Goal: Task Accomplishment & Management: Manage account settings

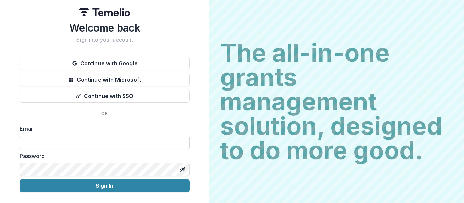
click at [125, 140] on input at bounding box center [105, 143] width 170 height 14
type input "**********"
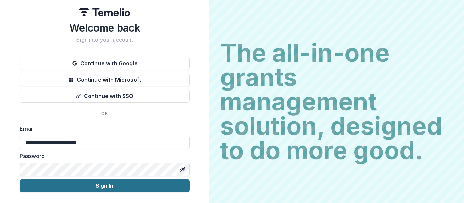
click at [152, 192] on button "Sign In" at bounding box center [105, 186] width 170 height 14
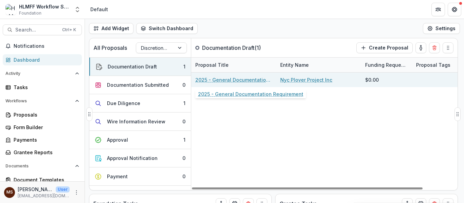
click at [220, 82] on link "2025 - General Documentation Requirement" at bounding box center [233, 79] width 77 height 7
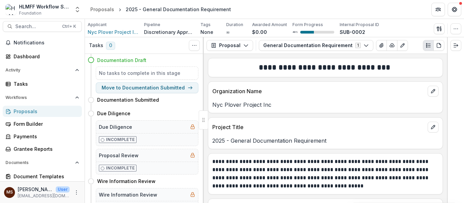
scroll to position [3, 0]
click at [457, 28] on icon "button" at bounding box center [455, 28] width 5 height 5
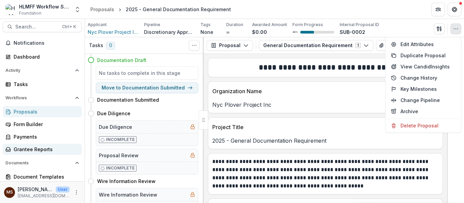
click at [41, 148] on div "Grantee Reports" at bounding box center [45, 149] width 63 height 7
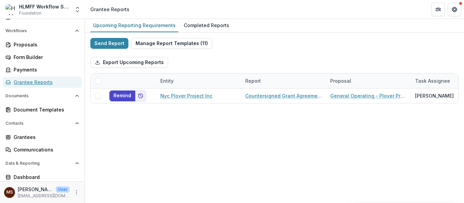
scroll to position [77, 0]
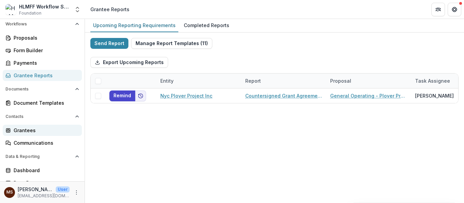
click at [22, 127] on div "Grantees" at bounding box center [45, 130] width 63 height 7
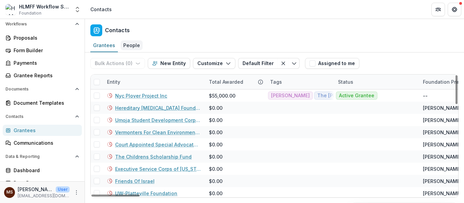
click at [122, 44] on div "People" at bounding box center [132, 45] width 22 height 10
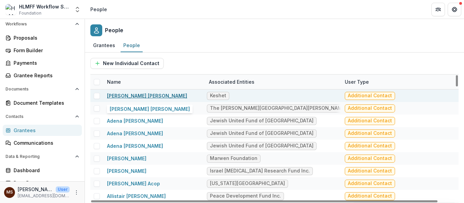
click at [135, 95] on link "[PERSON_NAME] [PERSON_NAME]" at bounding box center [147, 96] width 80 height 6
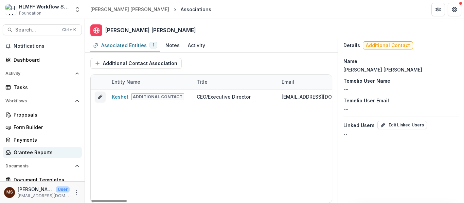
scroll to position [84, 0]
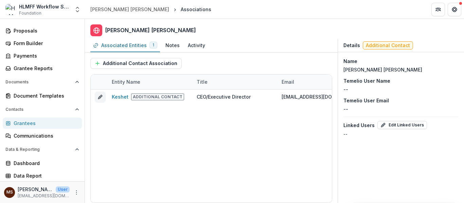
click at [25, 124] on div "Grantees" at bounding box center [45, 123] width 63 height 7
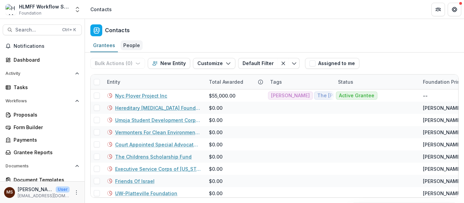
click at [127, 43] on div "People" at bounding box center [132, 45] width 22 height 10
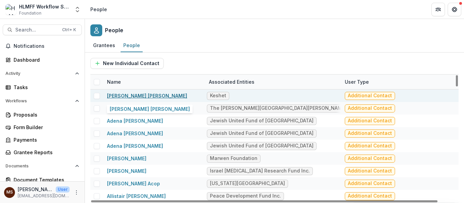
click at [137, 94] on link "[PERSON_NAME] [PERSON_NAME]" at bounding box center [147, 96] width 80 height 6
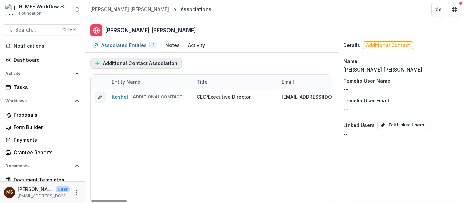
click at [151, 64] on button "Additional Contact Association" at bounding box center [135, 63] width 91 height 11
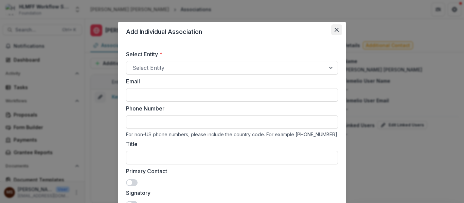
click at [335, 31] on icon "Close" at bounding box center [337, 30] width 4 height 4
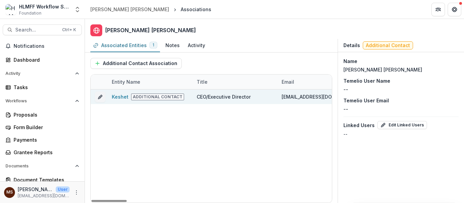
click at [186, 97] on div "Keshet Additional Contact" at bounding box center [150, 97] width 77 height 15
click at [118, 92] on div "Keshet Additional Contact" at bounding box center [150, 97] width 77 height 15
click at [191, 93] on div "Keshet Additional Contact" at bounding box center [150, 97] width 85 height 15
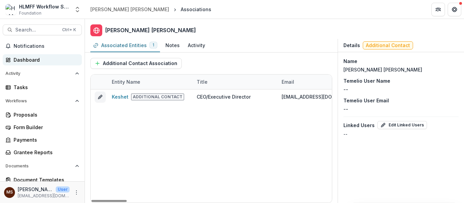
click at [26, 59] on div "Dashboard" at bounding box center [45, 59] width 63 height 7
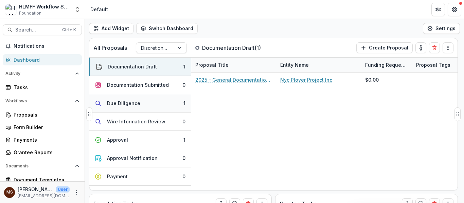
scroll to position [14, 0]
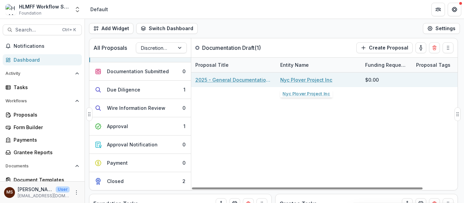
click at [310, 79] on link "Nyc Plover Project Inc" at bounding box center [306, 79] width 52 height 7
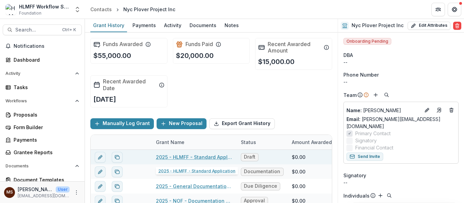
click at [202, 158] on link "2025 - HLMFF - Standard Application" at bounding box center [194, 157] width 77 height 7
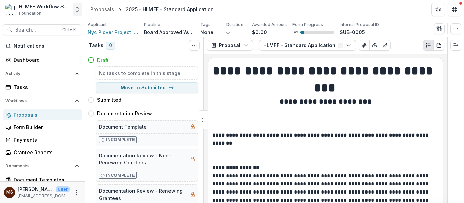
click at [78, 9] on icon "Open entity switcher" at bounding box center [77, 9] width 7 height 7
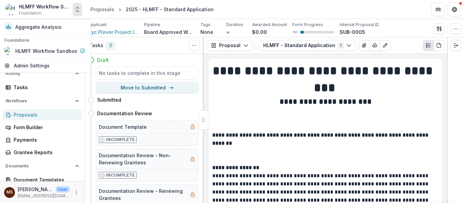
click at [76, 8] on icon "Open entity switcher" at bounding box center [77, 9] width 7 height 7
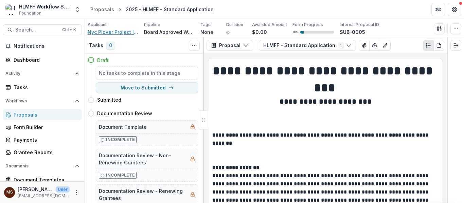
click at [111, 31] on span "Nyc Plover Project Inc" at bounding box center [113, 32] width 51 height 7
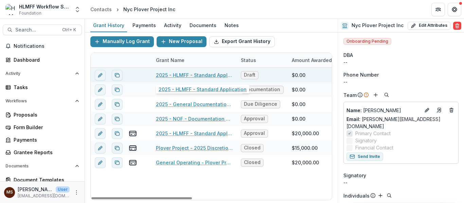
click at [186, 74] on link "2025 - HLMFF - Standard Application" at bounding box center [194, 75] width 77 height 7
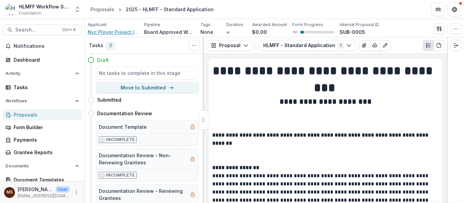
click at [107, 32] on span "Nyc Plover Project Inc" at bounding box center [113, 32] width 51 height 7
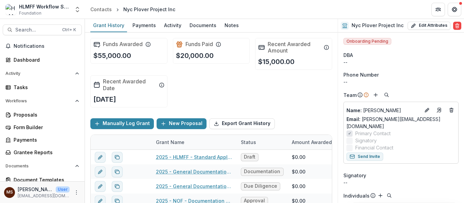
scroll to position [56, 0]
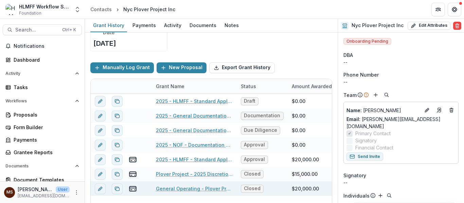
click at [213, 190] on link "General Operating - Plover Project" at bounding box center [194, 188] width 77 height 7
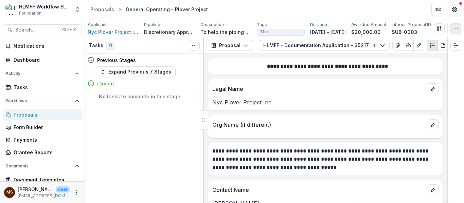
click at [457, 33] on button "button" at bounding box center [455, 28] width 11 height 11
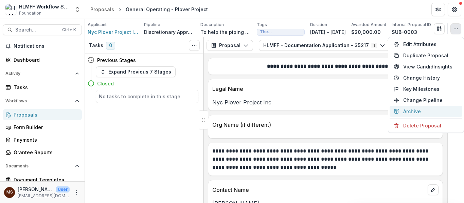
click at [425, 108] on button "Archive" at bounding box center [426, 111] width 73 height 11
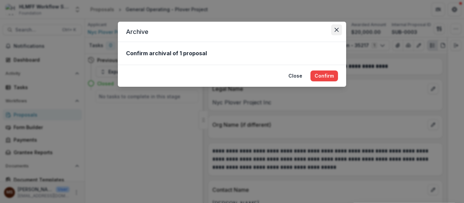
click at [337, 26] on button "Close" at bounding box center [336, 29] width 11 height 11
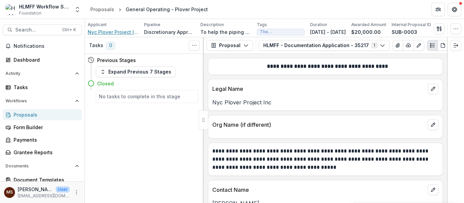
click at [120, 30] on span "Nyc Plover Project Inc" at bounding box center [113, 32] width 51 height 7
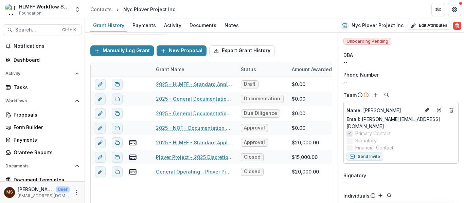
scroll to position [73, 0]
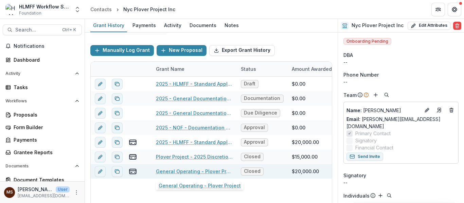
click at [209, 172] on link "General Operating - Plover Project" at bounding box center [194, 171] width 77 height 7
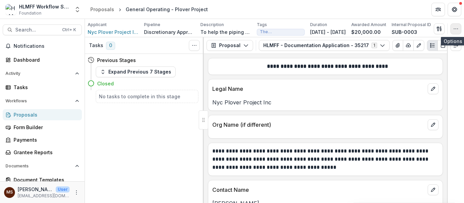
click at [458, 31] on icon "button" at bounding box center [455, 28] width 5 height 5
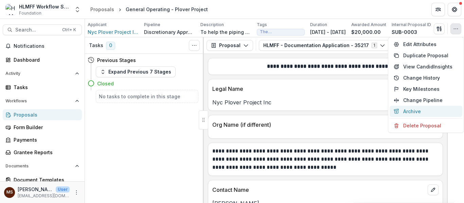
click at [415, 109] on button "Archive" at bounding box center [426, 111] width 73 height 11
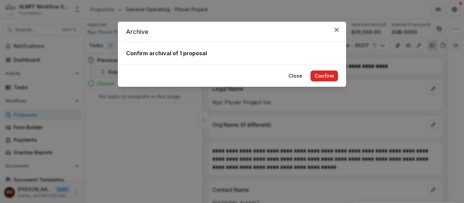
click at [332, 77] on button "Confirm" at bounding box center [324, 76] width 28 height 11
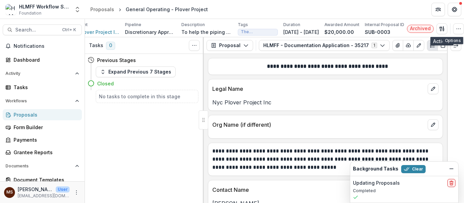
scroll to position [0, 33]
click at [96, 33] on span "Nyc Plover Project Inc" at bounding box center [94, 32] width 51 height 7
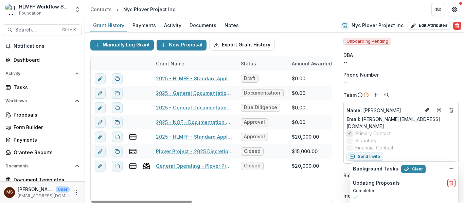
scroll to position [79, 0]
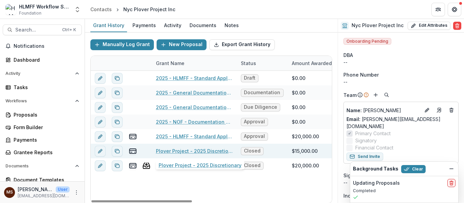
click at [202, 150] on link "Plover Project - 2025 Discretionary" at bounding box center [194, 151] width 77 height 7
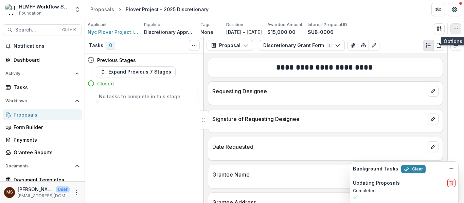
click at [456, 30] on icon "button" at bounding box center [455, 28] width 5 height 5
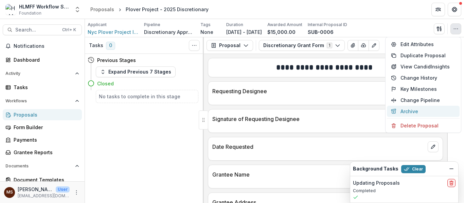
click at [425, 114] on button "Archive" at bounding box center [423, 111] width 73 height 11
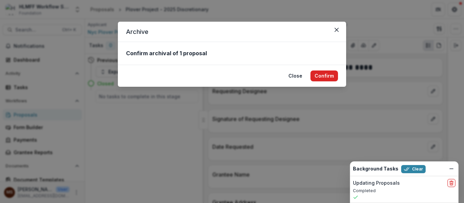
click at [330, 76] on button "Confirm" at bounding box center [324, 76] width 28 height 11
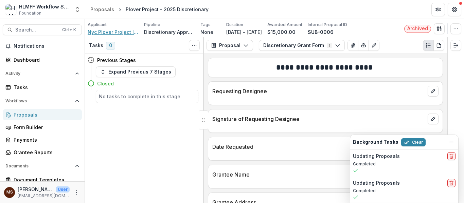
click at [110, 32] on span "Nyc Plover Project Inc" at bounding box center [113, 32] width 51 height 7
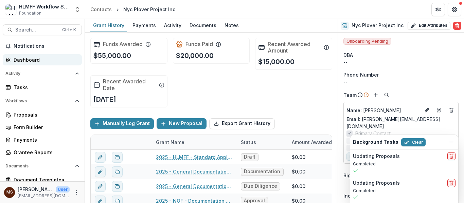
click at [36, 57] on div "Dashboard" at bounding box center [45, 59] width 63 height 7
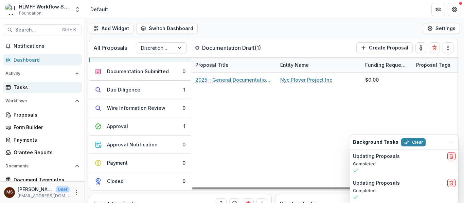
scroll to position [84, 0]
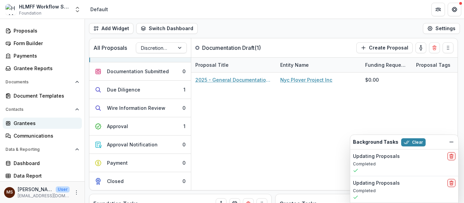
click at [38, 123] on div "Grantees" at bounding box center [45, 123] width 63 height 7
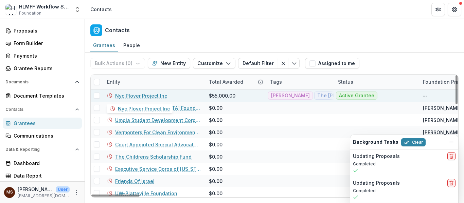
click at [131, 99] on link "Nyc Plover Project Inc" at bounding box center [141, 95] width 52 height 7
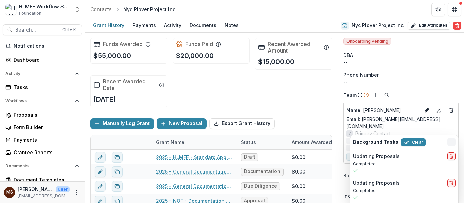
click at [450, 143] on icon "Dismiss" at bounding box center [451, 142] width 5 height 5
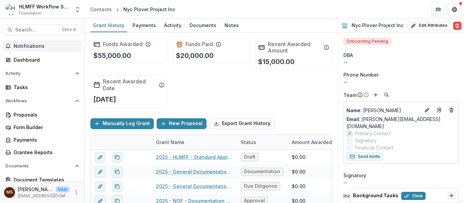
click at [44, 49] on span "Notifications" at bounding box center [47, 46] width 66 height 6
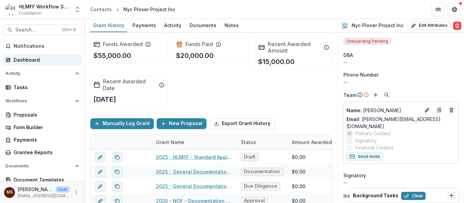
click at [40, 62] on div "Dashboard" at bounding box center [45, 59] width 63 height 7
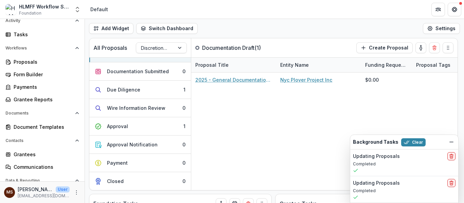
scroll to position [53, 0]
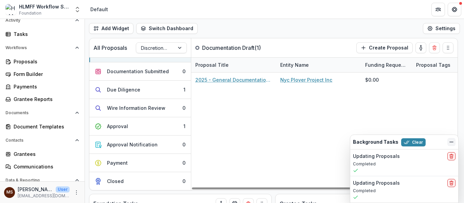
click at [449, 141] on icon "Dismiss" at bounding box center [451, 142] width 5 height 5
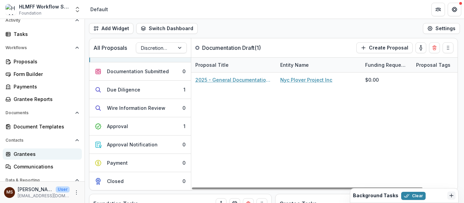
click at [37, 154] on div "Grantees" at bounding box center [45, 154] width 63 height 7
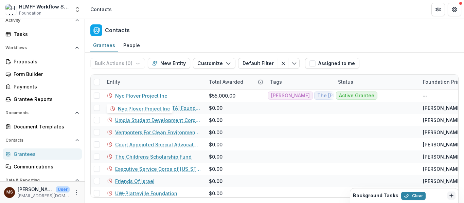
click at [148, 98] on link "Nyc Plover Project Inc" at bounding box center [141, 95] width 52 height 7
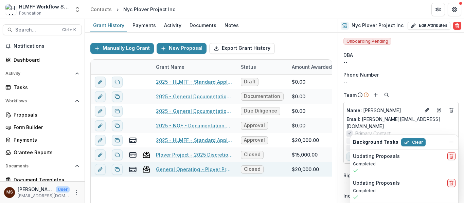
scroll to position [79, 0]
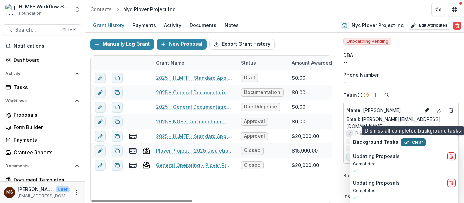
click at [420, 144] on button "Clear" at bounding box center [413, 143] width 24 height 8
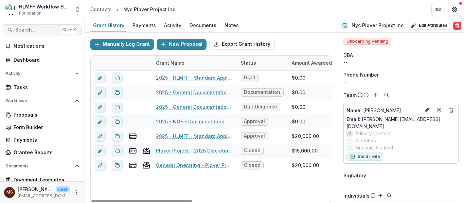
click at [25, 30] on span "Search..." at bounding box center [36, 30] width 43 height 6
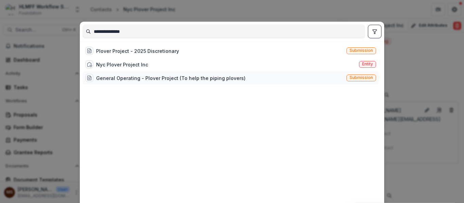
type input "**********"
click at [150, 78] on div "General Operating - Plover Project (To help the piping plovers)" at bounding box center [170, 78] width 149 height 7
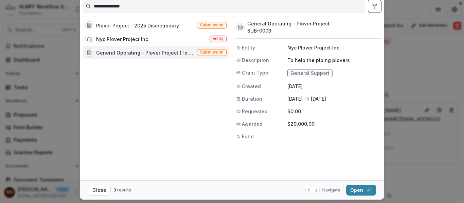
scroll to position [22, 0]
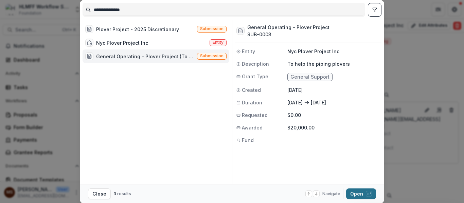
click at [354, 193] on button "Open with enter key" at bounding box center [361, 194] width 30 height 11
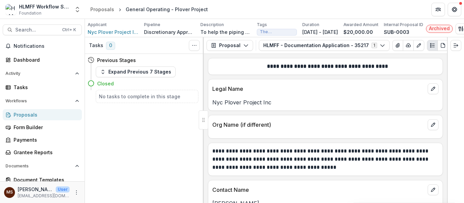
scroll to position [84, 0]
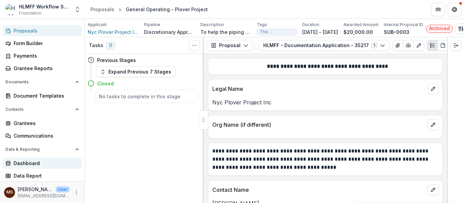
click at [46, 164] on div "Dashboard" at bounding box center [45, 163] width 63 height 7
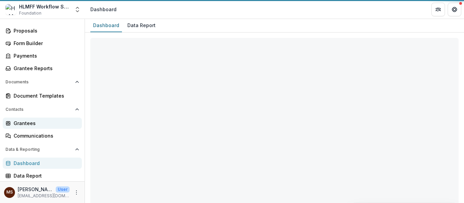
click at [32, 124] on div "Grantees" at bounding box center [45, 123] width 63 height 7
select select "**********"
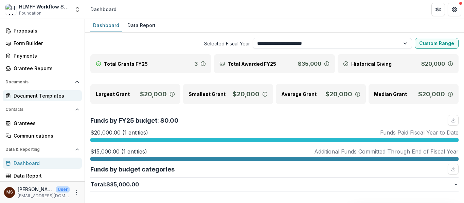
click at [49, 98] on div "Document Templates" at bounding box center [45, 95] width 63 height 7
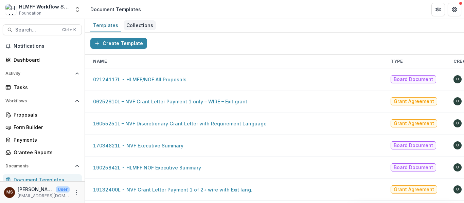
click at [141, 23] on div "Collections" at bounding box center [140, 25] width 32 height 10
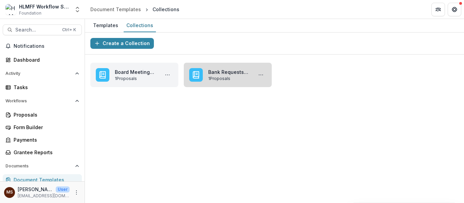
drag, startPoint x: 226, startPoint y: 79, endPoint x: 215, endPoint y: 76, distance: 11.6
click at [215, 76] on link "Bank Requests [DATE]" at bounding box center [229, 72] width 42 height 7
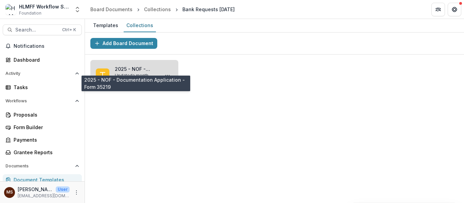
click at [136, 72] on link "2025 - NOF - Documentation Application - Form 35219" at bounding box center [136, 69] width 42 height 7
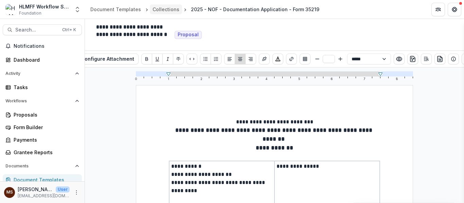
click at [166, 9] on div "Collections" at bounding box center [165, 9] width 27 height 7
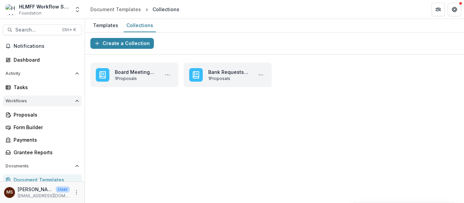
scroll to position [80, 0]
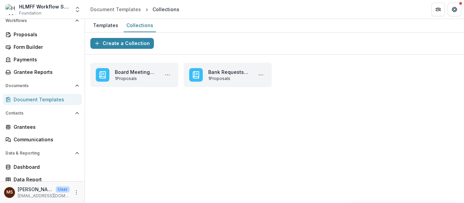
click at [43, 98] on div "Document Templates" at bounding box center [45, 99] width 63 height 7
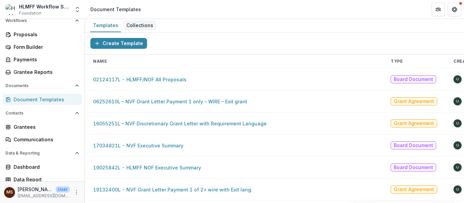
click at [140, 24] on div "Collections" at bounding box center [140, 25] width 32 height 10
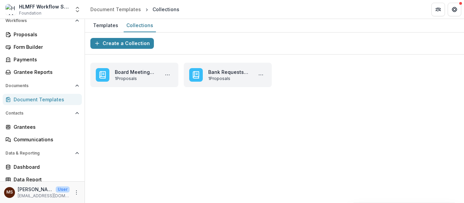
click at [29, 100] on div "Document Templates" at bounding box center [45, 99] width 63 height 7
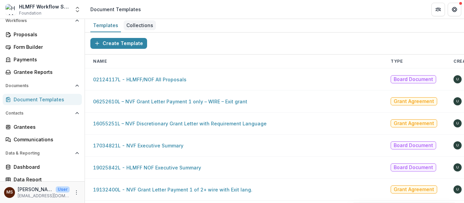
click at [142, 23] on div "Collections" at bounding box center [140, 25] width 32 height 10
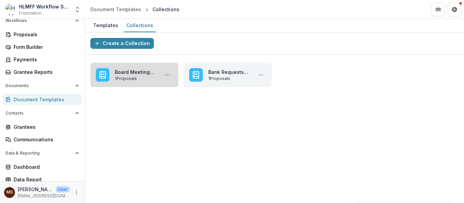
click at [139, 76] on link "Board Meeting Q4 2025" at bounding box center [136, 72] width 42 height 7
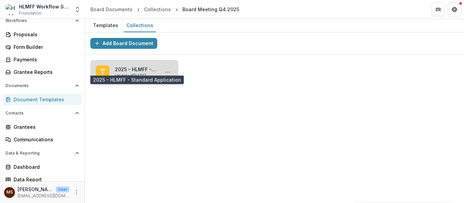
click at [138, 70] on link "2025 - HLMFF - Standard Application" at bounding box center [136, 69] width 42 height 7
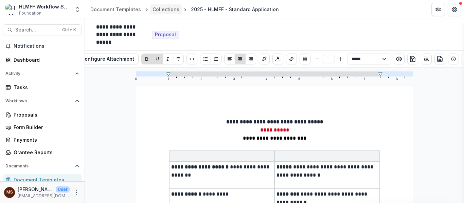
click at [157, 8] on div "Collections" at bounding box center [165, 9] width 27 height 7
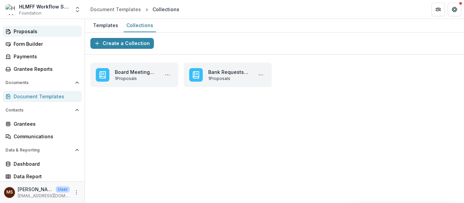
scroll to position [84, 0]
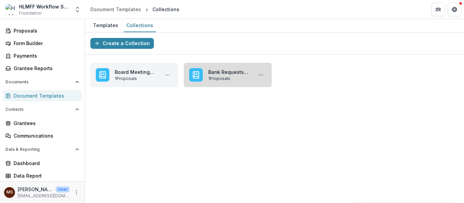
click at [208, 74] on link "Bank Requests [DATE]" at bounding box center [229, 72] width 42 height 7
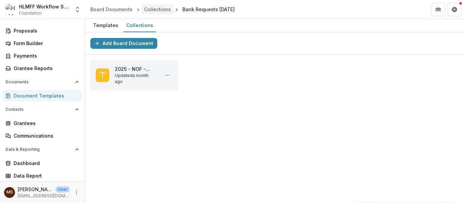
click at [155, 11] on div "Collections" at bounding box center [157, 9] width 27 height 7
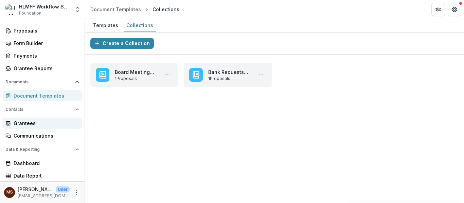
click at [46, 127] on link "Grantees" at bounding box center [42, 123] width 79 height 11
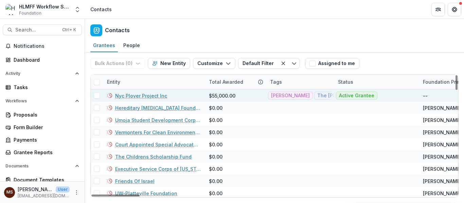
click at [149, 94] on link "Nyc Plover Project Inc" at bounding box center [141, 95] width 52 height 7
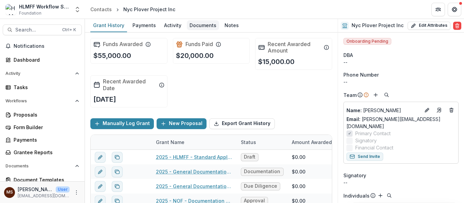
click at [191, 22] on div "Documents" at bounding box center [203, 25] width 32 height 10
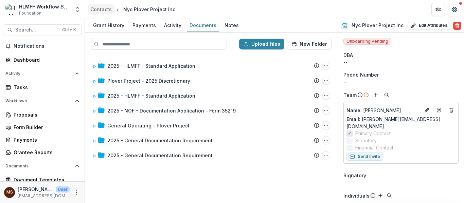
click at [104, 10] on div "Contacts" at bounding box center [100, 9] width 21 height 7
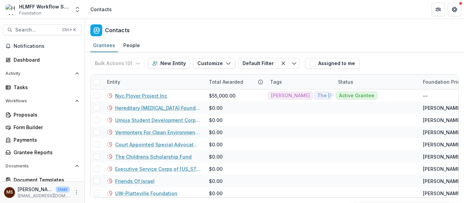
click at [141, 94] on link "Nyc Plover Project Inc" at bounding box center [141, 95] width 52 height 7
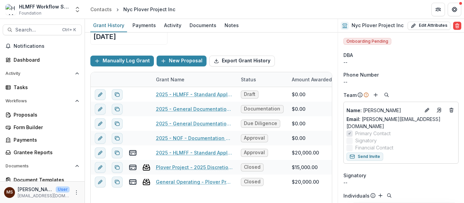
scroll to position [64, 0]
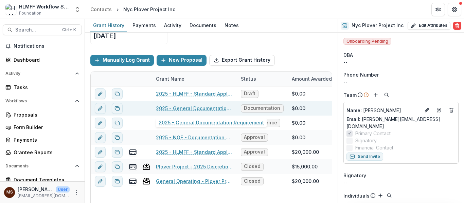
click at [192, 108] on link "2025 - General Documentation Requirement" at bounding box center [194, 108] width 77 height 7
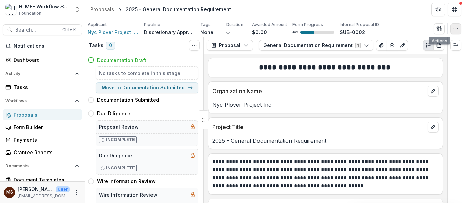
click at [457, 29] on icon "button" at bounding box center [455, 28] width 5 height 5
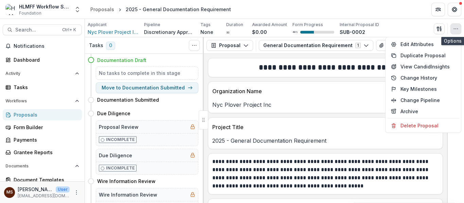
click at [455, 29] on icon "button" at bounding box center [455, 28] width 5 height 5
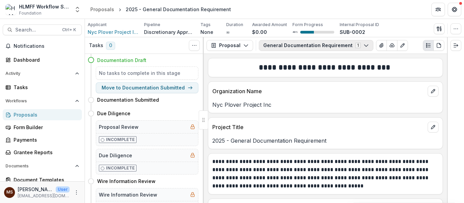
click at [364, 47] on button "General Documentation Requirement 1" at bounding box center [316, 45] width 114 height 11
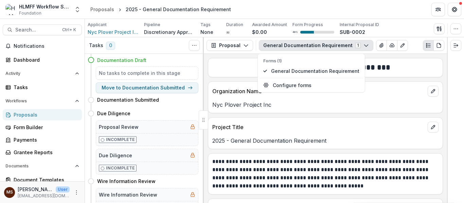
click at [363, 44] on icon "button" at bounding box center [365, 45] width 5 height 5
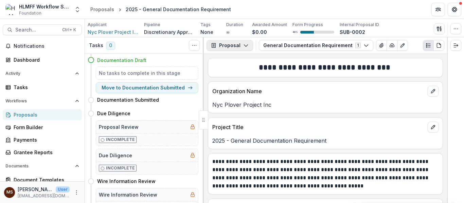
click at [241, 46] on button "Proposal" at bounding box center [229, 45] width 47 height 11
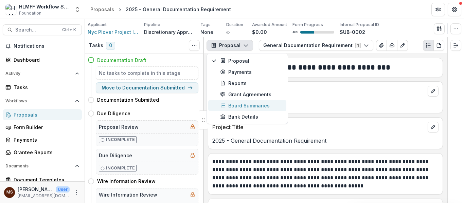
click at [247, 105] on div "Board Summaries" at bounding box center [251, 105] width 62 height 7
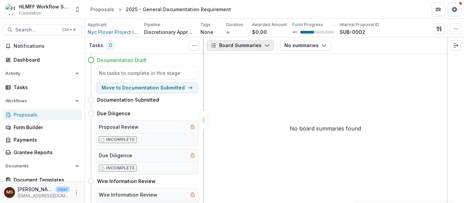
click at [257, 45] on button "Board Summaries" at bounding box center [240, 45] width 68 height 11
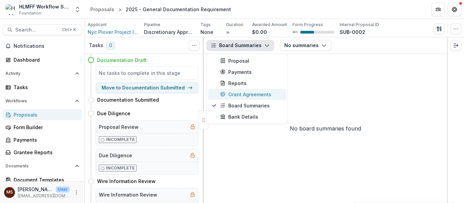
click at [250, 92] on div "Grant Agreements" at bounding box center [251, 94] width 62 height 7
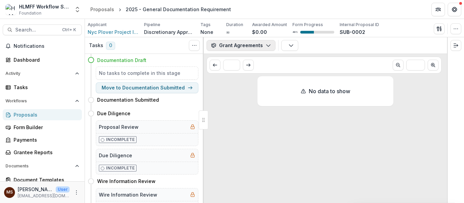
click at [267, 45] on icon "button" at bounding box center [268, 45] width 5 height 5
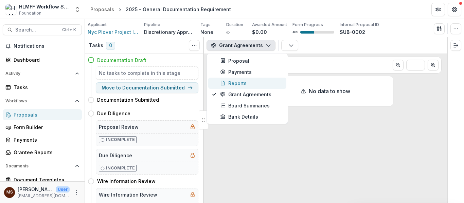
click at [257, 82] on div "Reports" at bounding box center [251, 83] width 62 height 7
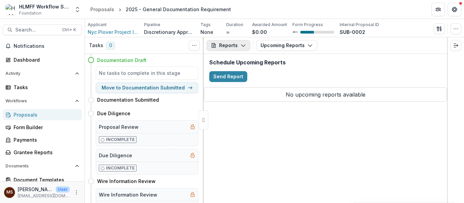
click at [244, 46] on icon "button" at bounding box center [242, 45] width 5 height 5
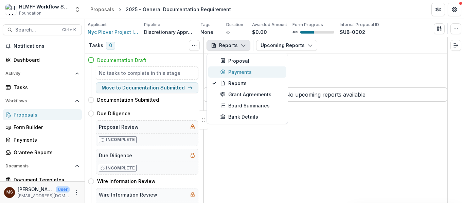
click at [250, 72] on div "Payments" at bounding box center [251, 72] width 62 height 7
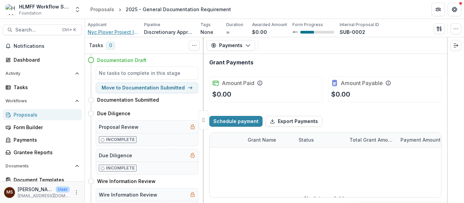
click at [114, 32] on span "Nyc Plover Project Inc" at bounding box center [113, 32] width 51 height 7
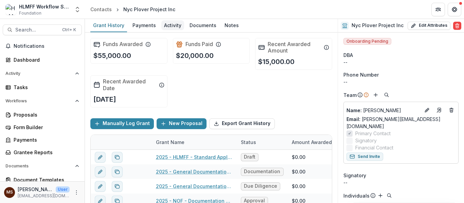
click at [173, 26] on div "Activity" at bounding box center [172, 25] width 23 height 10
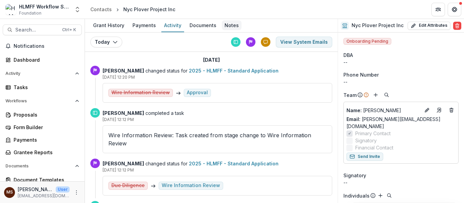
click at [222, 23] on div "Notes" at bounding box center [232, 25] width 20 height 10
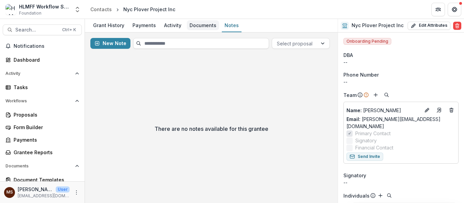
click at [189, 24] on div "Documents" at bounding box center [203, 25] width 32 height 10
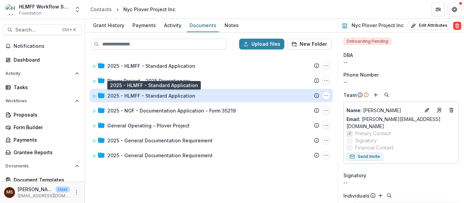
click at [168, 96] on div "2025 - HLMFF - Standard Application" at bounding box center [151, 95] width 88 height 7
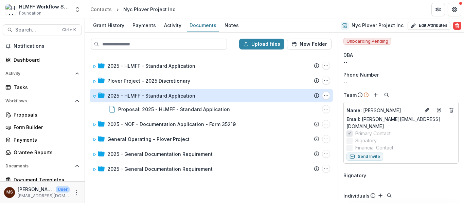
click at [168, 96] on div "2025 - HLMFF - Standard Application" at bounding box center [151, 95] width 88 height 7
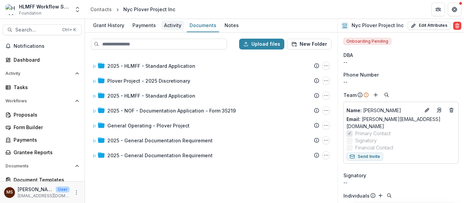
click at [172, 24] on div "Activity" at bounding box center [172, 25] width 23 height 10
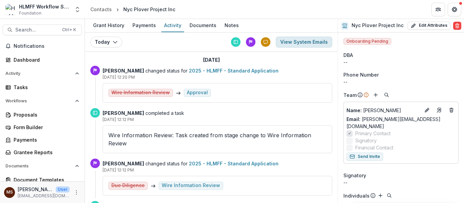
click at [312, 42] on button "View System Emails" at bounding box center [304, 42] width 56 height 11
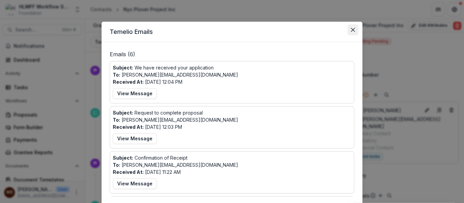
click at [348, 33] on button "Close" at bounding box center [352, 29] width 11 height 11
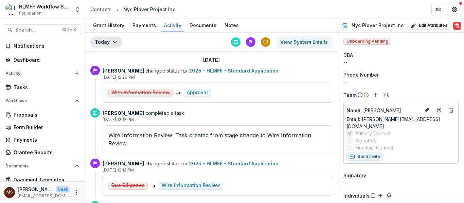
click at [109, 38] on button "Today" at bounding box center [106, 42] width 32 height 11
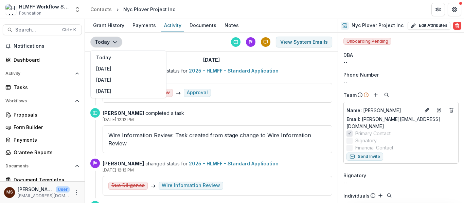
click at [110, 38] on button "Today" at bounding box center [106, 42] width 32 height 11
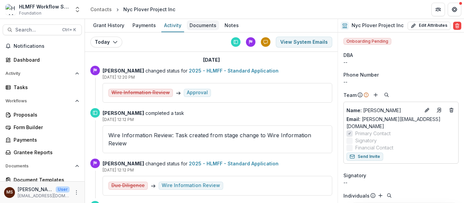
click at [214, 25] on div "Documents" at bounding box center [203, 25] width 32 height 10
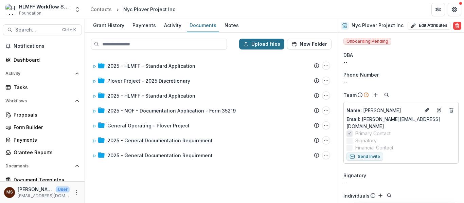
click at [262, 41] on button "Upload files" at bounding box center [261, 44] width 45 height 11
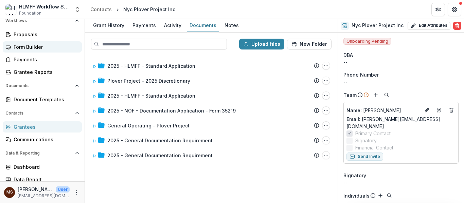
scroll to position [81, 0]
click at [36, 123] on link "Grantees" at bounding box center [42, 126] width 79 height 11
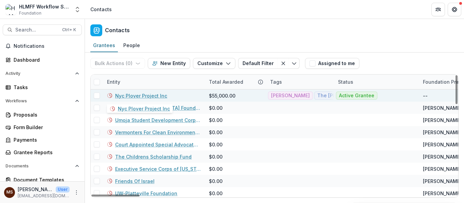
click at [152, 96] on link "Nyc Plover Project Inc" at bounding box center [141, 95] width 52 height 7
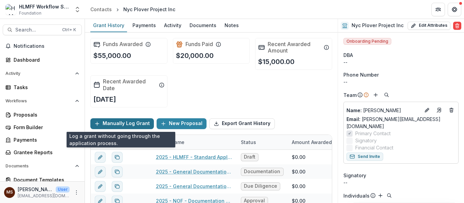
click at [102, 124] on button "Manually Log Grant" at bounding box center [122, 124] width 64 height 11
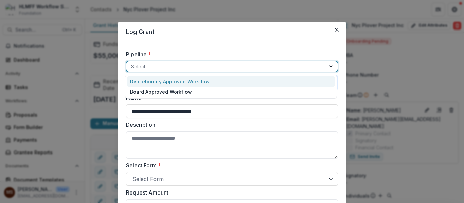
click at [252, 71] on div "Select..." at bounding box center [225, 67] width 199 height 10
click at [230, 68] on div at bounding box center [226, 66] width 190 height 8
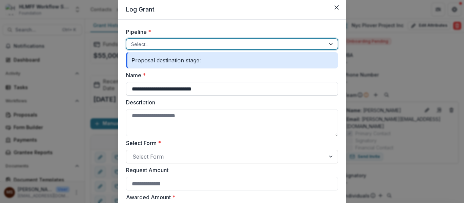
scroll to position [26, 0]
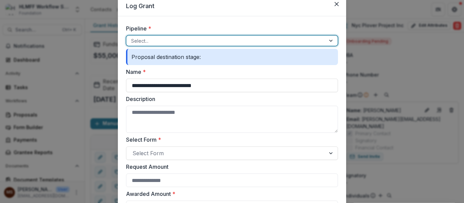
click at [237, 42] on div at bounding box center [226, 41] width 190 height 8
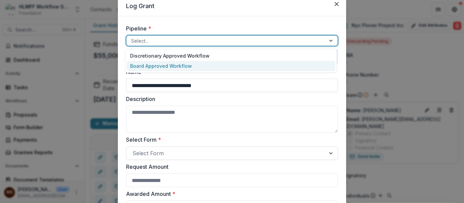
click at [241, 43] on div at bounding box center [226, 41] width 190 height 8
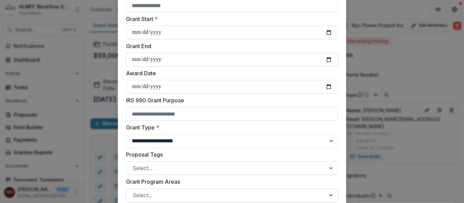
scroll to position [291, 0]
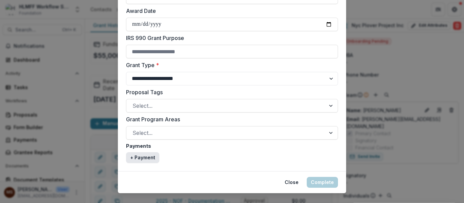
click at [145, 154] on button "+ Payment" at bounding box center [142, 157] width 33 height 11
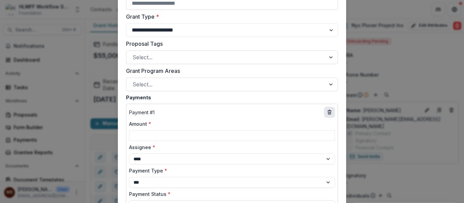
click at [325, 115] on button "delete" at bounding box center [329, 112] width 11 height 11
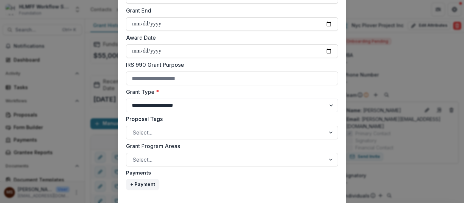
scroll to position [303, 0]
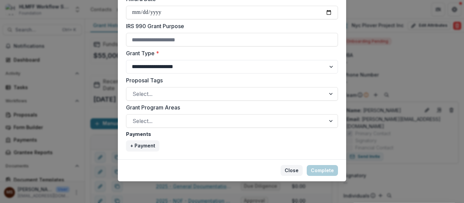
click at [291, 170] on button "Close" at bounding box center [292, 170] width 22 height 11
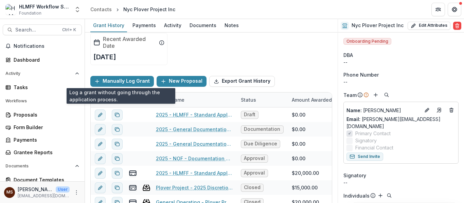
scroll to position [44, 0]
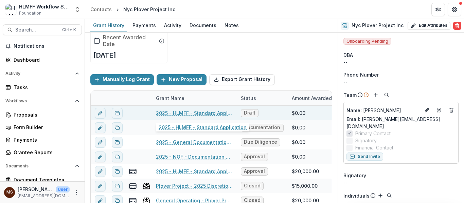
click at [203, 111] on link "2025 - HLMFF - Standard Application" at bounding box center [194, 113] width 77 height 7
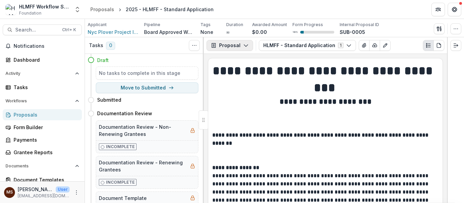
click at [247, 46] on icon "button" at bounding box center [245, 45] width 5 height 5
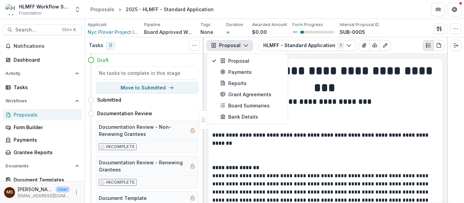
click at [246, 46] on polyline "button" at bounding box center [246, 46] width 4 height 2
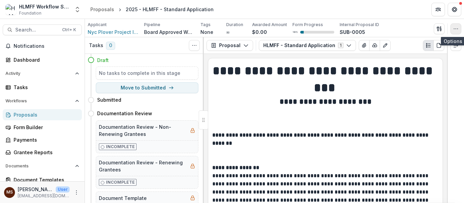
click at [453, 31] on icon "button" at bounding box center [455, 28] width 5 height 5
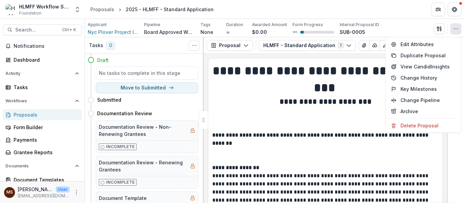
click at [453, 31] on icon "button" at bounding box center [455, 28] width 5 height 5
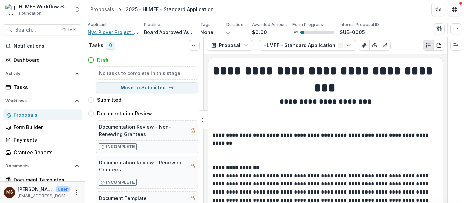
click at [119, 31] on span "Nyc Plover Project Inc" at bounding box center [113, 32] width 51 height 7
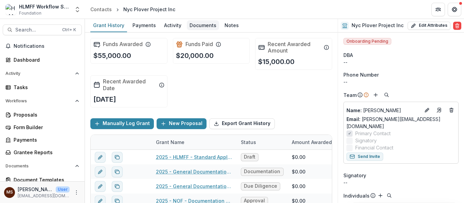
click at [198, 26] on div "Documents" at bounding box center [203, 25] width 32 height 10
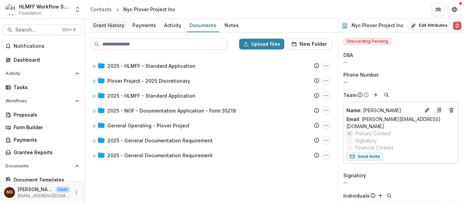
click at [116, 20] on link "Grant History" at bounding box center [108, 25] width 37 height 13
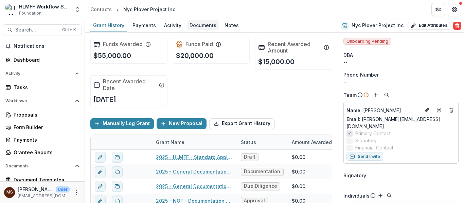
click at [205, 23] on div "Documents" at bounding box center [203, 25] width 32 height 10
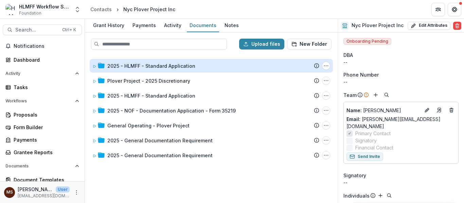
click at [144, 67] on div "2025 - HLMFF - Standard Application" at bounding box center [151, 65] width 88 height 7
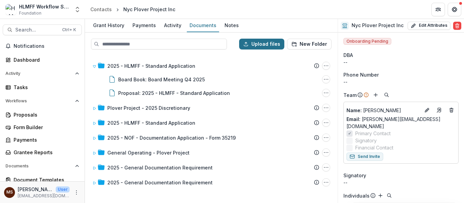
click at [272, 44] on button "Upload files" at bounding box center [261, 44] width 45 height 11
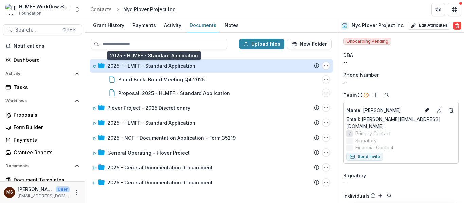
click at [156, 67] on div "2025 - HLMFF - Standard Application" at bounding box center [151, 65] width 88 height 7
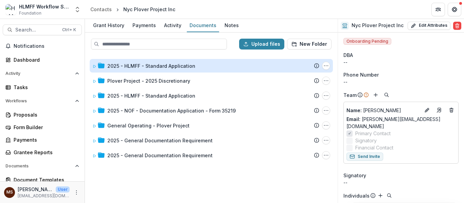
click at [156, 66] on div "2025 - HLMFF - Standard Application" at bounding box center [151, 65] width 88 height 7
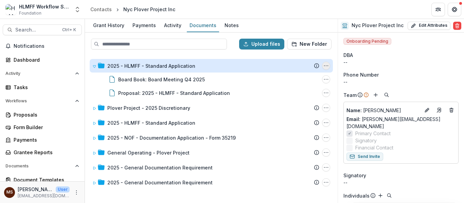
click at [324, 65] on icon "2025 - HLMFF - Standard Application Options" at bounding box center [325, 65] width 5 height 5
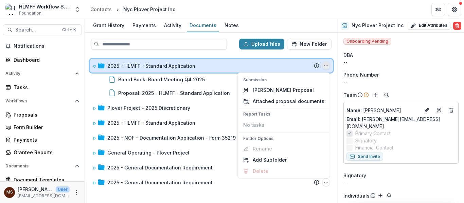
click at [322, 68] on div "2025 - HLMFF - Standard Application Submission Temelio Proposal Attached propos…" at bounding box center [211, 66] width 243 height 14
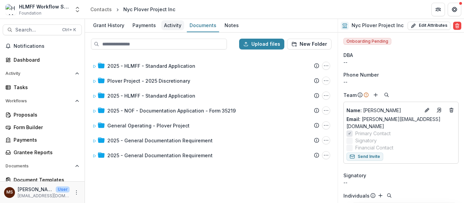
click at [177, 25] on div "Activity" at bounding box center [172, 25] width 23 height 10
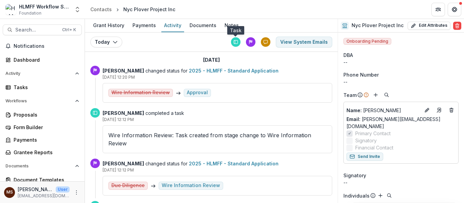
click at [234, 41] on icon at bounding box center [235, 42] width 5 height 5
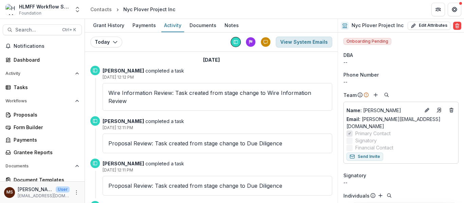
click at [286, 43] on button "View System Emails" at bounding box center [304, 42] width 56 height 11
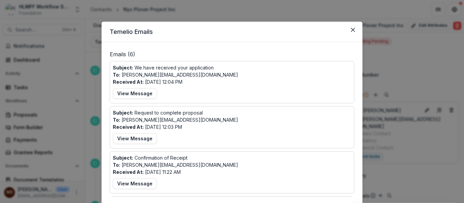
drag, startPoint x: 199, startPoint y: 121, endPoint x: 218, endPoint y: 121, distance: 18.3
click at [218, 121] on div "Subject: Request to complete proposal To: [PERSON_NAME][EMAIL_ADDRESS][DOMAIN_N…" at bounding box center [232, 127] width 238 height 36
click at [351, 34] on button "Close" at bounding box center [352, 29] width 11 height 11
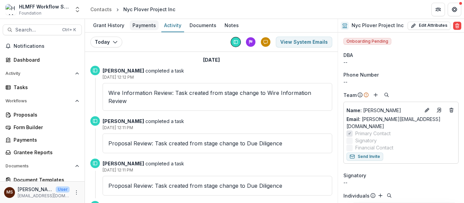
click at [137, 25] on div "Payments" at bounding box center [144, 25] width 29 height 10
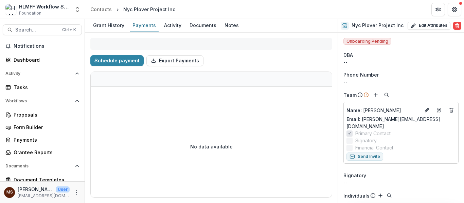
select select "**********"
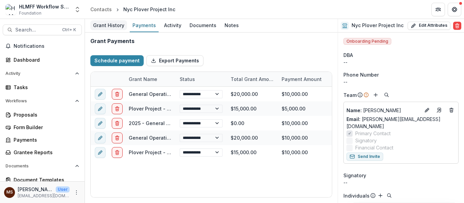
click at [110, 26] on div "Grant History" at bounding box center [108, 25] width 37 height 10
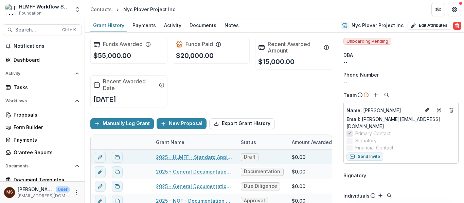
click at [174, 156] on link "2025 - HLMFF - Standard Application" at bounding box center [194, 157] width 77 height 7
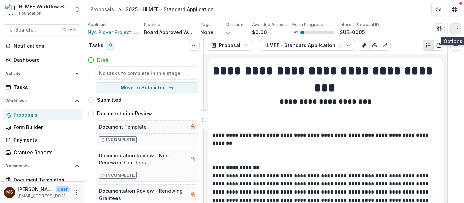
click at [457, 31] on icon "button" at bounding box center [455, 28] width 5 height 5
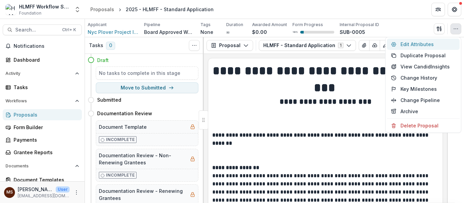
click at [404, 43] on button "Edit Attributes" at bounding box center [423, 44] width 73 height 11
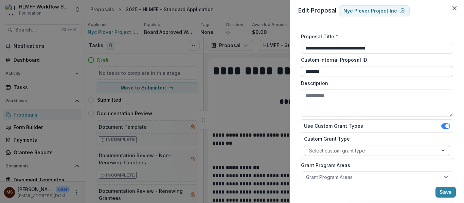
drag, startPoint x: 393, startPoint y: 48, endPoint x: 296, endPoint y: 51, distance: 97.2
drag, startPoint x: 296, startPoint y: 51, endPoint x: 401, endPoint y: 47, distance: 105.4
click at [401, 47] on input "**********" at bounding box center [377, 48] width 152 height 11
click at [393, 48] on input "**********" at bounding box center [377, 48] width 152 height 11
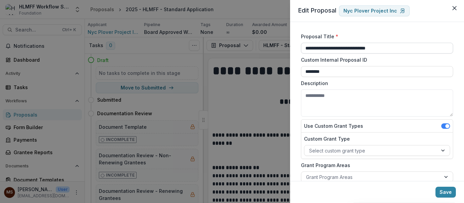
click at [393, 48] on input "**********" at bounding box center [377, 48] width 152 height 11
click at [317, 49] on input "**********" at bounding box center [377, 48] width 152 height 11
type input "**********"
click at [452, 189] on button "Save" at bounding box center [445, 192] width 20 height 11
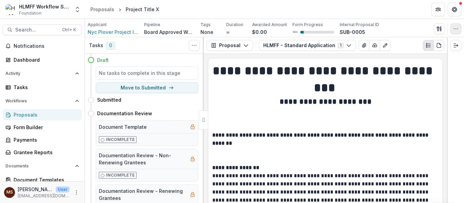
click at [457, 32] on button "button" at bounding box center [455, 28] width 11 height 11
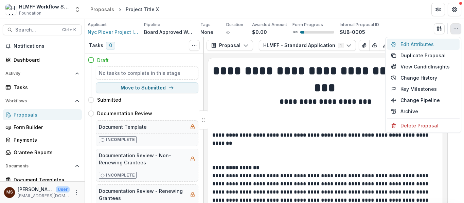
click at [428, 46] on button "Edit Attributes" at bounding box center [423, 44] width 73 height 11
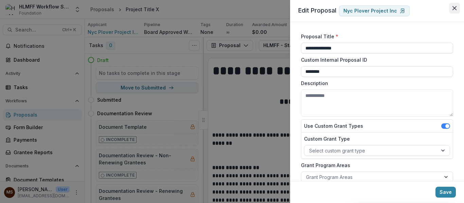
click at [453, 5] on button "Close" at bounding box center [454, 8] width 11 height 11
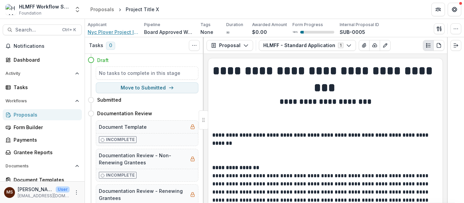
click at [127, 30] on span "Nyc Plover Project Inc" at bounding box center [113, 32] width 51 height 7
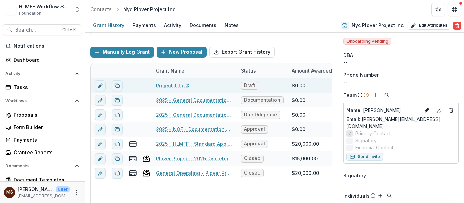
scroll to position [71, 0]
click at [182, 84] on link "Project Title X" at bounding box center [172, 86] width 33 height 7
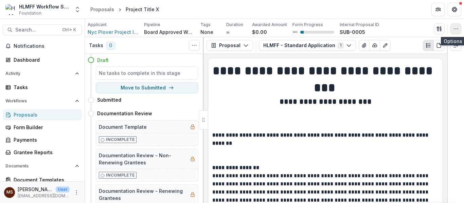
click at [451, 30] on button "button" at bounding box center [455, 28] width 11 height 11
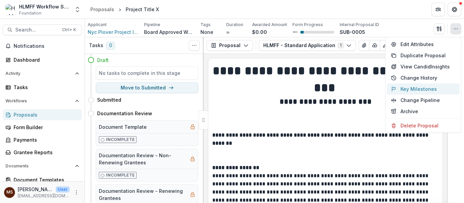
click at [438, 87] on button "Key Milestones" at bounding box center [423, 89] width 73 height 11
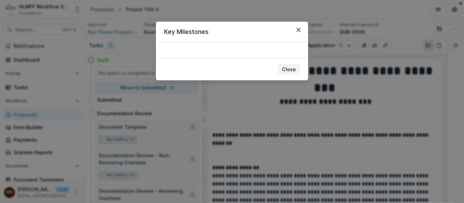
click at [288, 70] on button "Close" at bounding box center [289, 69] width 22 height 11
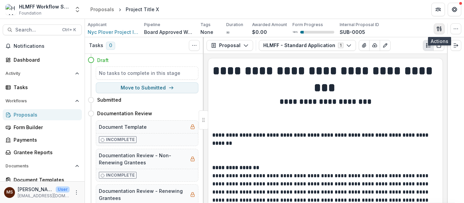
click at [437, 28] on icon "button" at bounding box center [438, 28] width 2 height 4
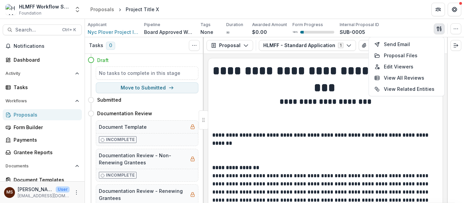
click at [410, 23] on div "Applicant Nyc Plover Project Inc Pipeline Board Approved Workflow Tags None All…" at bounding box center [275, 29] width 374 height 14
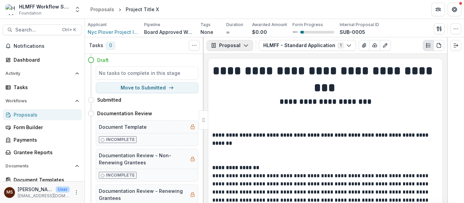
click at [233, 49] on button "Proposal" at bounding box center [229, 45] width 47 height 11
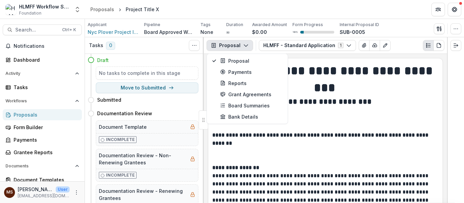
click at [307, 121] on p at bounding box center [325, 123] width 226 height 16
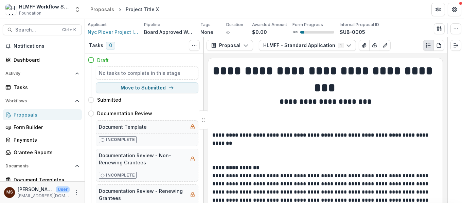
click at [307, 121] on p at bounding box center [325, 123] width 226 height 16
click at [195, 45] on icon "Toggle View Cancelled Tasks" at bounding box center [194, 45] width 5 height 5
click at [462, 26] on div "Applicant Nyc Plover Project Inc Pipeline Board Approved Workflow Tags None All…" at bounding box center [274, 28] width 379 height 18
click at [459, 27] on button "button" at bounding box center [455, 28] width 11 height 11
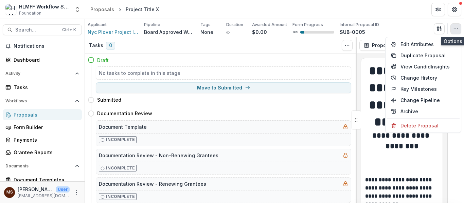
click at [457, 26] on icon "button" at bounding box center [455, 28] width 5 height 5
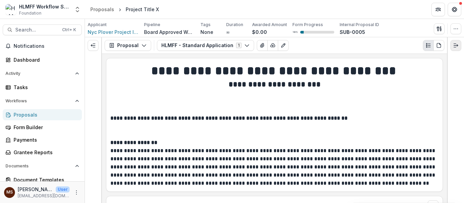
click at [459, 45] on button "Expand right" at bounding box center [455, 45] width 11 height 11
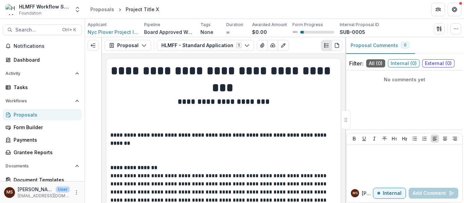
click at [307, 132] on p "**********" at bounding box center [223, 139] width 226 height 16
click at [320, 88] on h1 "**********" at bounding box center [222, 79] width 224 height 34
click at [452, 26] on button "button" at bounding box center [455, 28] width 11 height 11
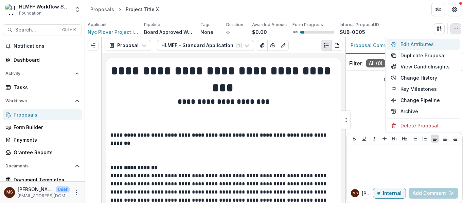
click at [435, 45] on button "Edit Attributes" at bounding box center [423, 44] width 73 height 11
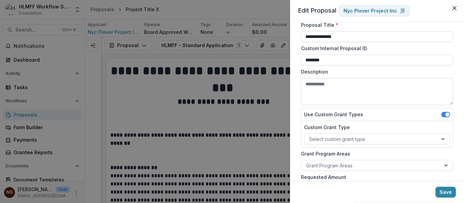
scroll to position [12, 0]
click at [453, 9] on icon "Close" at bounding box center [454, 8] width 4 height 4
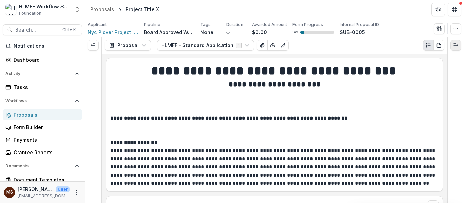
click at [456, 41] on button "Expand right" at bounding box center [455, 45] width 11 height 11
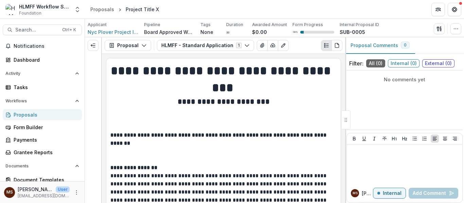
click at [411, 66] on span "Internal ( 0 )" at bounding box center [404, 63] width 32 height 8
click at [414, 76] on p "No comments yet" at bounding box center [404, 79] width 111 height 7
click at [448, 63] on span "External ( 0 )" at bounding box center [438, 63] width 32 height 8
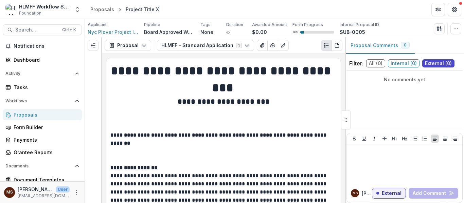
click at [371, 74] on div "No comments yet" at bounding box center [404, 79] width 116 height 13
click at [398, 198] on button "External" at bounding box center [389, 193] width 34 height 11
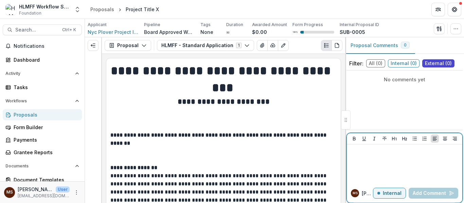
click at [398, 198] on button "Internal" at bounding box center [389, 193] width 33 height 11
click at [398, 198] on button "External" at bounding box center [389, 193] width 34 height 11
click at [398, 198] on button "Internal" at bounding box center [389, 193] width 33 height 11
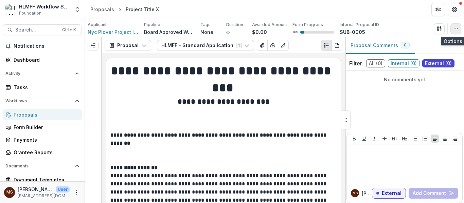
click at [455, 27] on icon "button" at bounding box center [455, 28] width 5 height 5
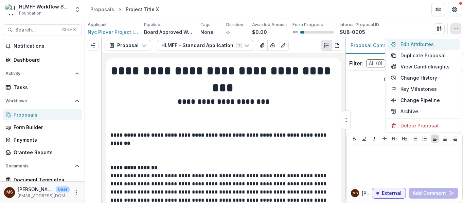
click at [441, 46] on button "Edit Attributes" at bounding box center [423, 44] width 73 height 11
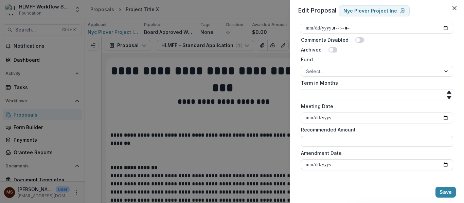
scroll to position [0, 0]
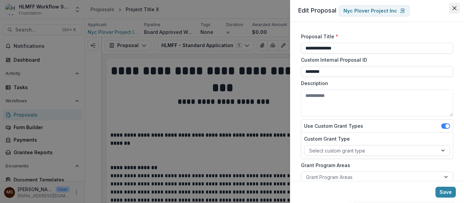
click at [451, 6] on button "Close" at bounding box center [454, 8] width 11 height 11
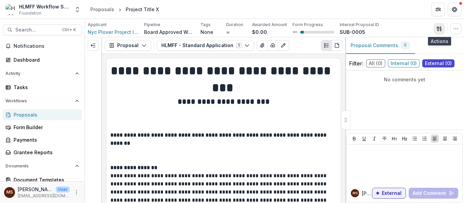
click at [435, 30] on button "button" at bounding box center [439, 28] width 11 height 11
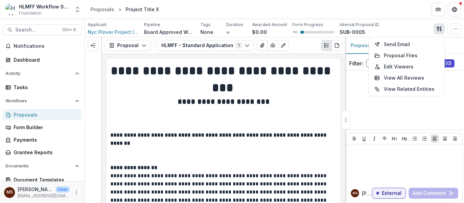
click at [419, 28] on div "Applicant Nyc Plover Project Inc Pipeline Board Approved Workflow Tags None All…" at bounding box center [275, 29] width 374 height 14
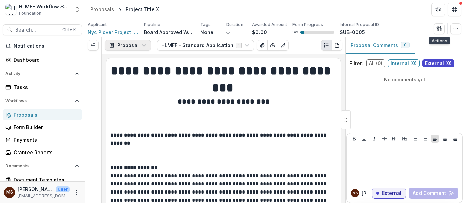
click at [137, 43] on button "Proposal" at bounding box center [128, 45] width 47 height 11
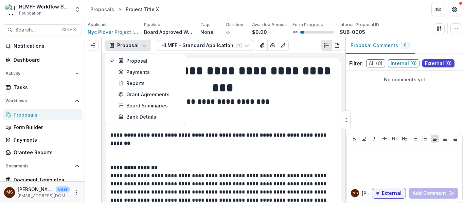
click at [220, 119] on p at bounding box center [223, 123] width 226 height 16
